Goal: Information Seeking & Learning: Find specific fact

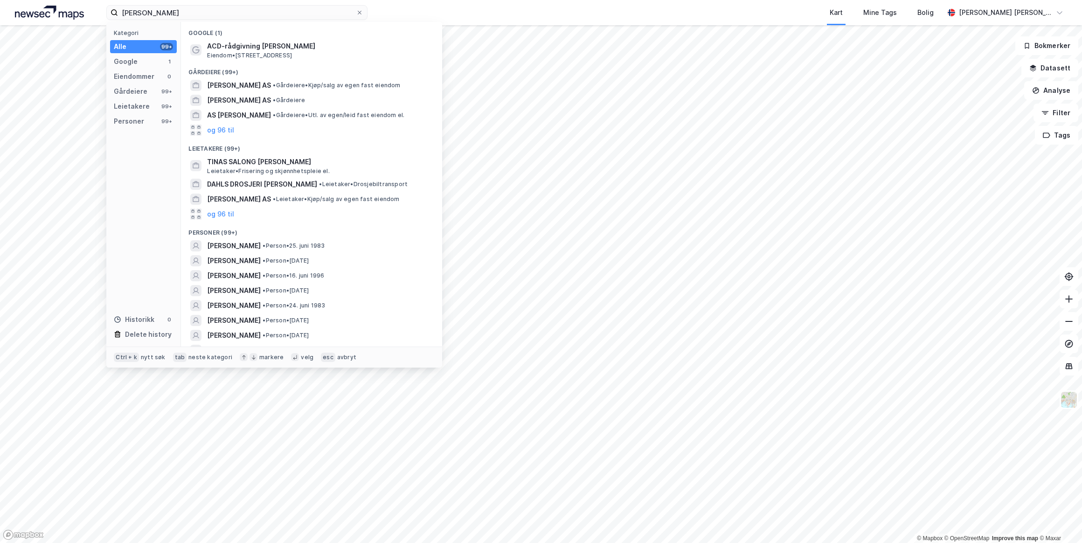
click at [116, 8] on label "[PERSON_NAME]" at bounding box center [236, 12] width 261 height 15
type input "[STREET_ADDRESS]"
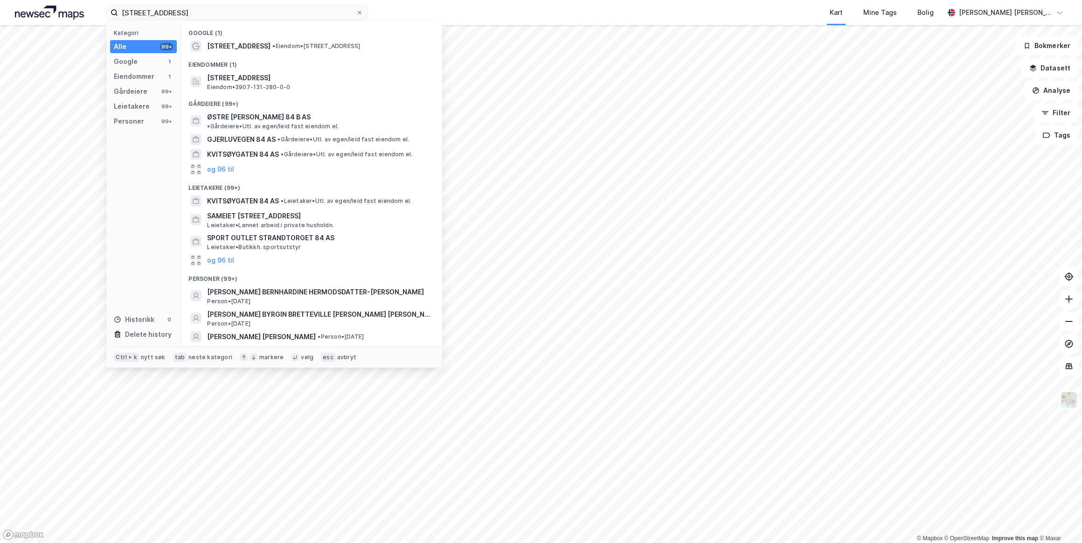
click at [246, 81] on span "[STREET_ADDRESS]" at bounding box center [319, 77] width 224 height 11
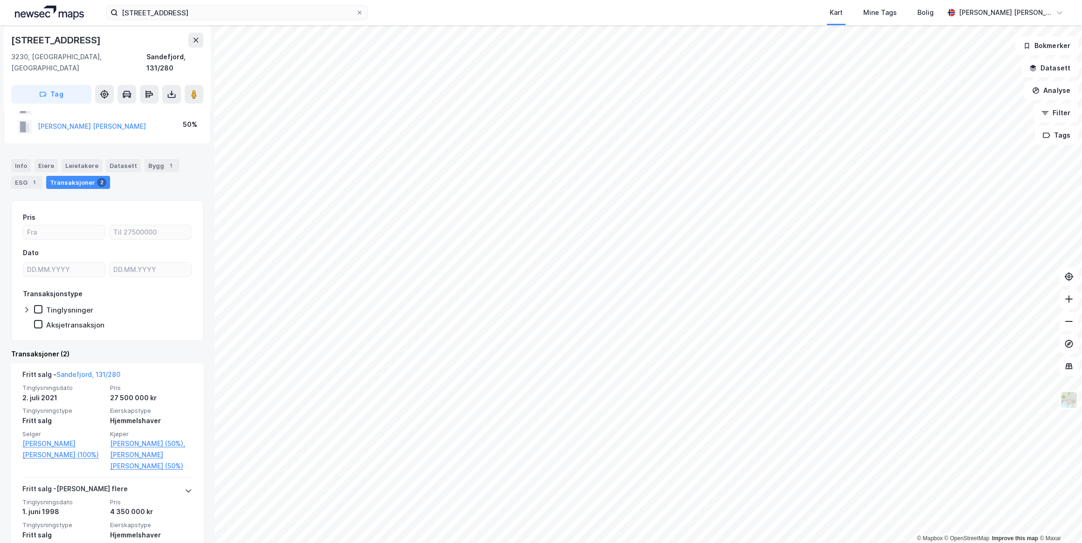
scroll to position [77, 0]
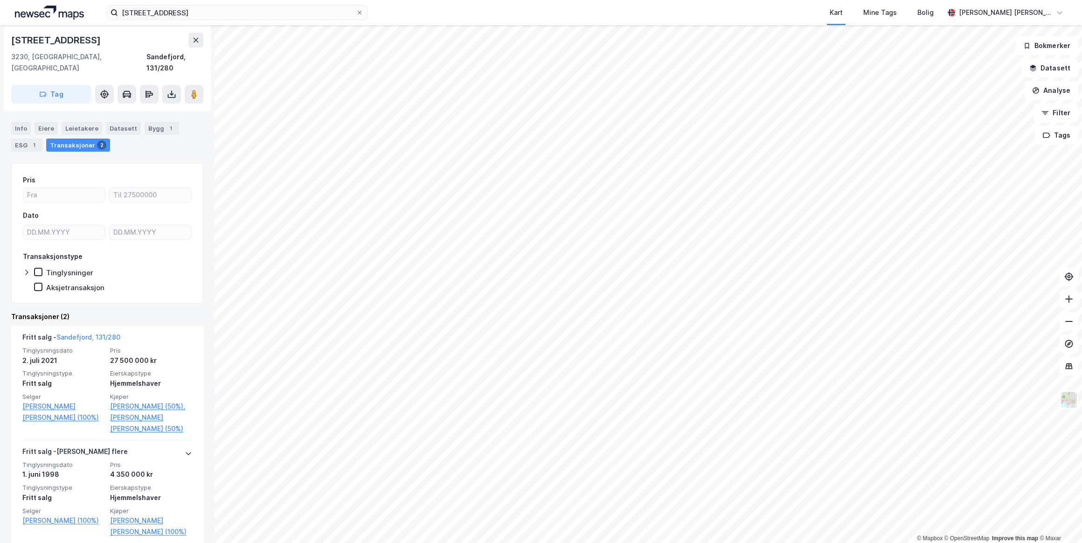
click at [134, 412] on link "[PERSON_NAME] [PERSON_NAME] (50%)" at bounding box center [151, 423] width 82 height 22
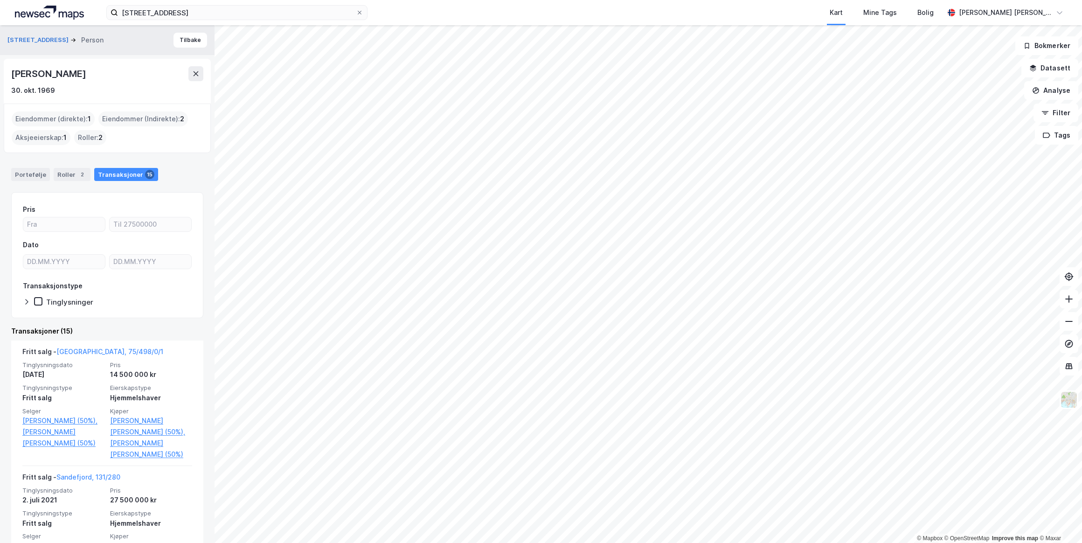
drag, startPoint x: 112, startPoint y: 73, endPoint x: 10, endPoint y: 75, distance: 102.2
click at [10, 75] on div "[PERSON_NAME] 30. okt. 1969" at bounding box center [107, 81] width 207 height 45
drag, startPoint x: 10, startPoint y: 75, endPoint x: 65, endPoint y: 74, distance: 55.5
copy div "[PERSON_NAME]"
click at [84, 349] on link "[GEOGRAPHIC_DATA], 75/498/0/1" at bounding box center [109, 352] width 107 height 8
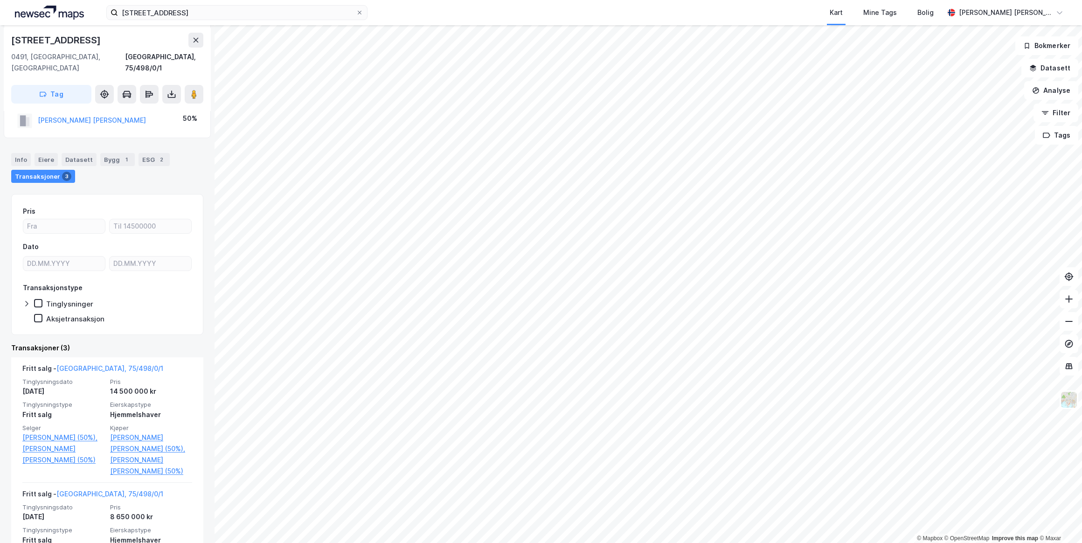
scroll to position [278, 0]
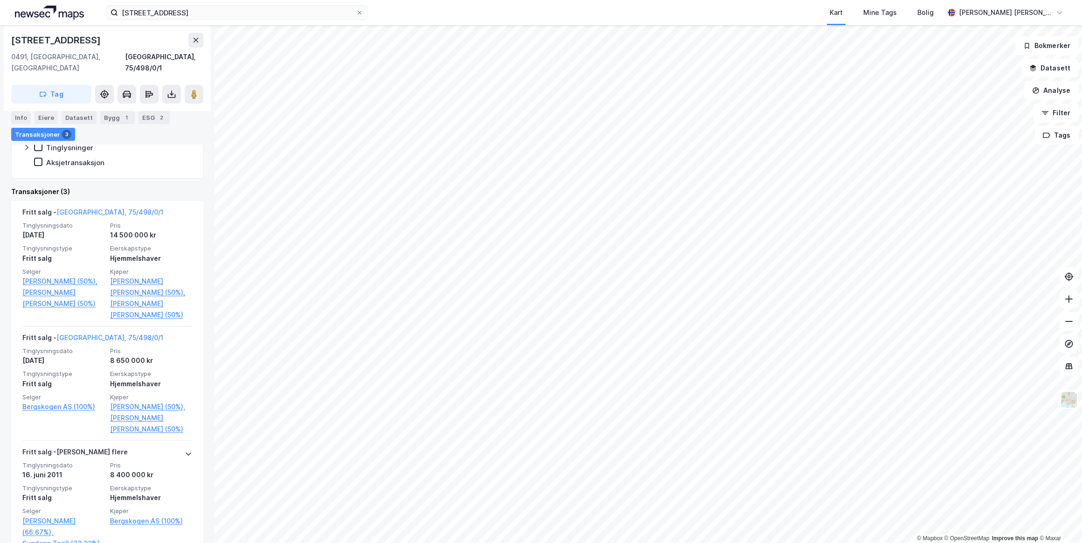
click at [69, 276] on link "[PERSON_NAME] (50%)," at bounding box center [63, 281] width 82 height 11
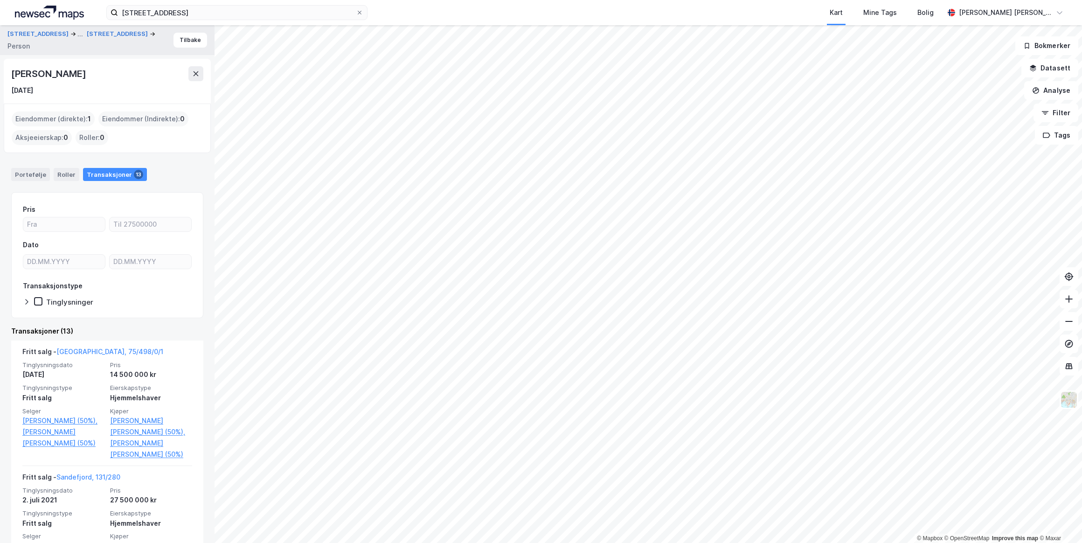
drag, startPoint x: 93, startPoint y: 77, endPoint x: 9, endPoint y: 70, distance: 84.2
click at [9, 70] on div "[PERSON_NAME] [DATE]" at bounding box center [107, 81] width 207 height 45
drag, startPoint x: 9, startPoint y: 70, endPoint x: 37, endPoint y: 71, distance: 28.0
copy div "[PERSON_NAME]"
